Goal: Task Accomplishment & Management: Manage account settings

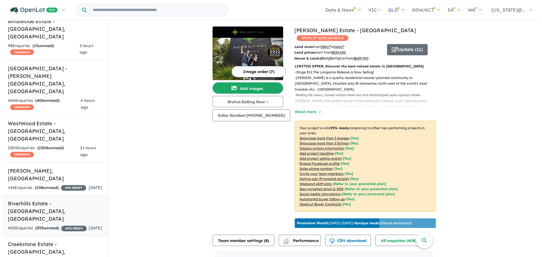
scroll to position [113, 0]
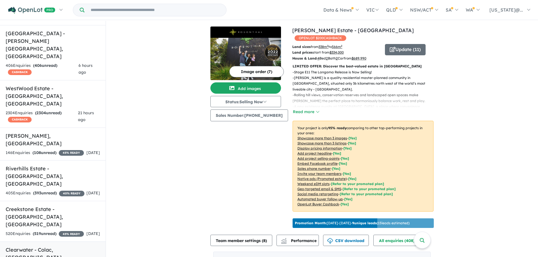
click at [67, 246] on h5 "Clearwater - [GEOGRAPHIC_DATA] , [GEOGRAPHIC_DATA]" at bounding box center [53, 253] width 94 height 15
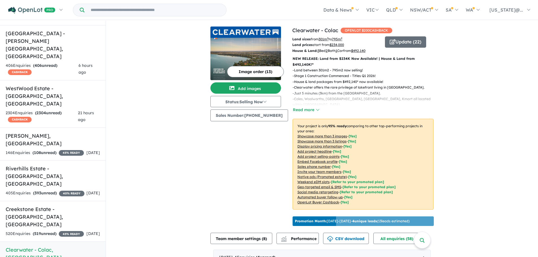
click at [254, 51] on img at bounding box center [245, 59] width 71 height 42
click at [68, 206] on h5 "Creekstone Estate - [GEOGRAPHIC_DATA] , [GEOGRAPHIC_DATA]" at bounding box center [53, 217] width 94 height 23
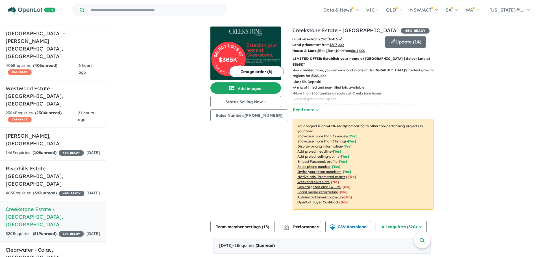
click at [325, 139] on u "Showcase more than 3 listings" at bounding box center [322, 141] width 49 height 4
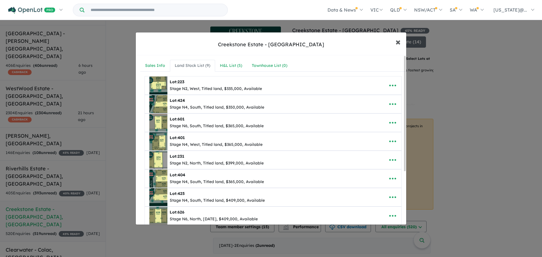
click at [400, 43] on span "×" at bounding box center [398, 42] width 5 height 12
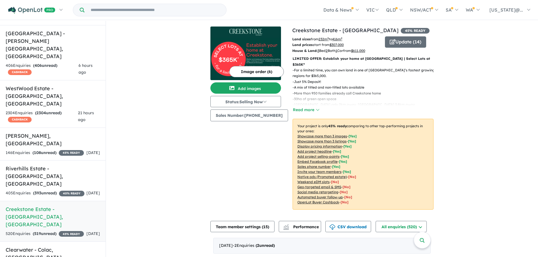
click at [325, 139] on u "Showcase more than 3 listings" at bounding box center [322, 141] width 49 height 4
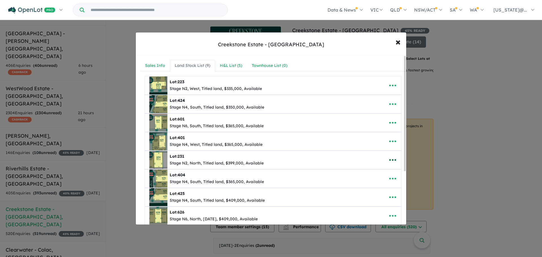
click at [389, 161] on icon "button" at bounding box center [393, 160] width 8 height 8
click at [372, 186] on link "Remove" at bounding box center [381, 187] width 42 height 13
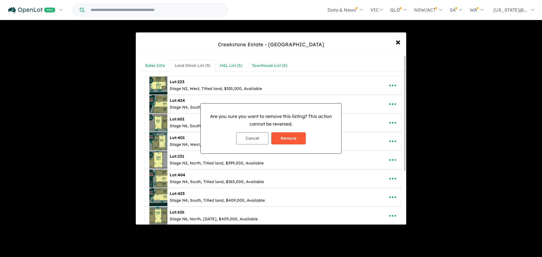
click at [293, 141] on button "Remove" at bounding box center [289, 139] width 34 height 12
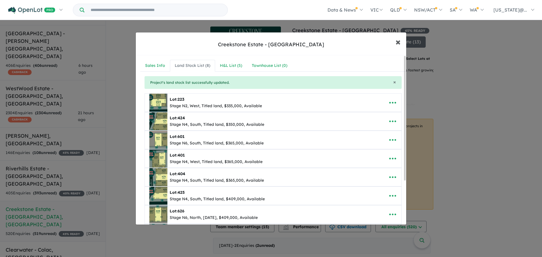
click at [398, 42] on span "×" at bounding box center [398, 42] width 5 height 12
